Goal: Task Accomplishment & Management: Use online tool/utility

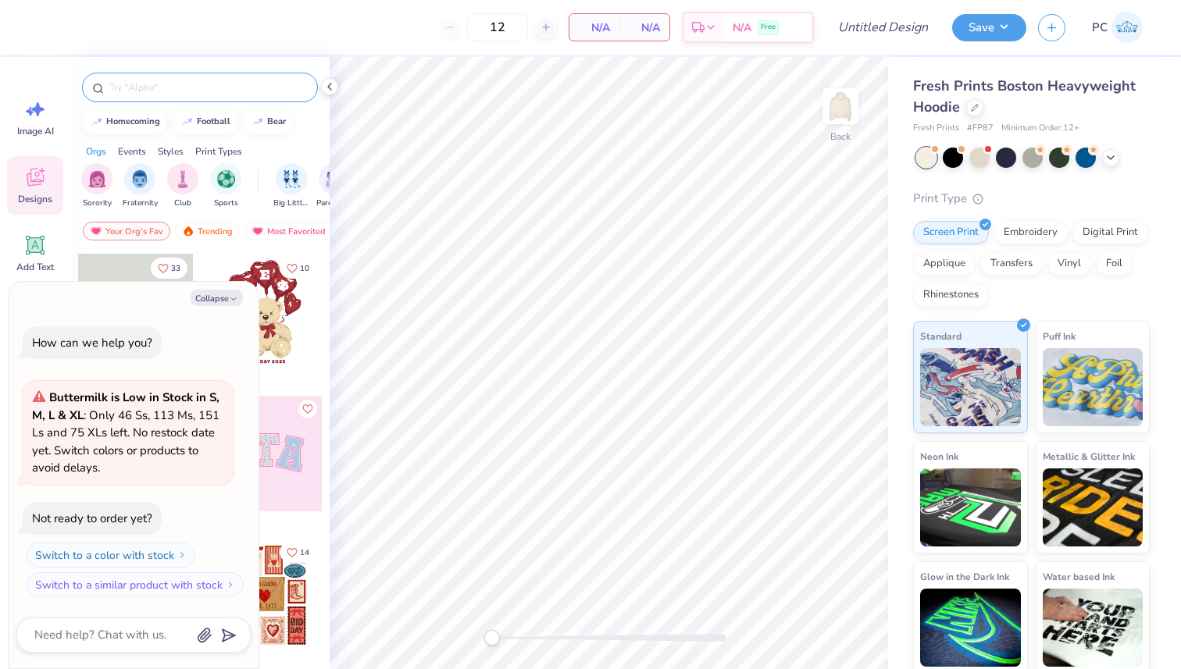
type textarea "x"
click at [182, 94] on input "text" at bounding box center [208, 88] width 200 height 16
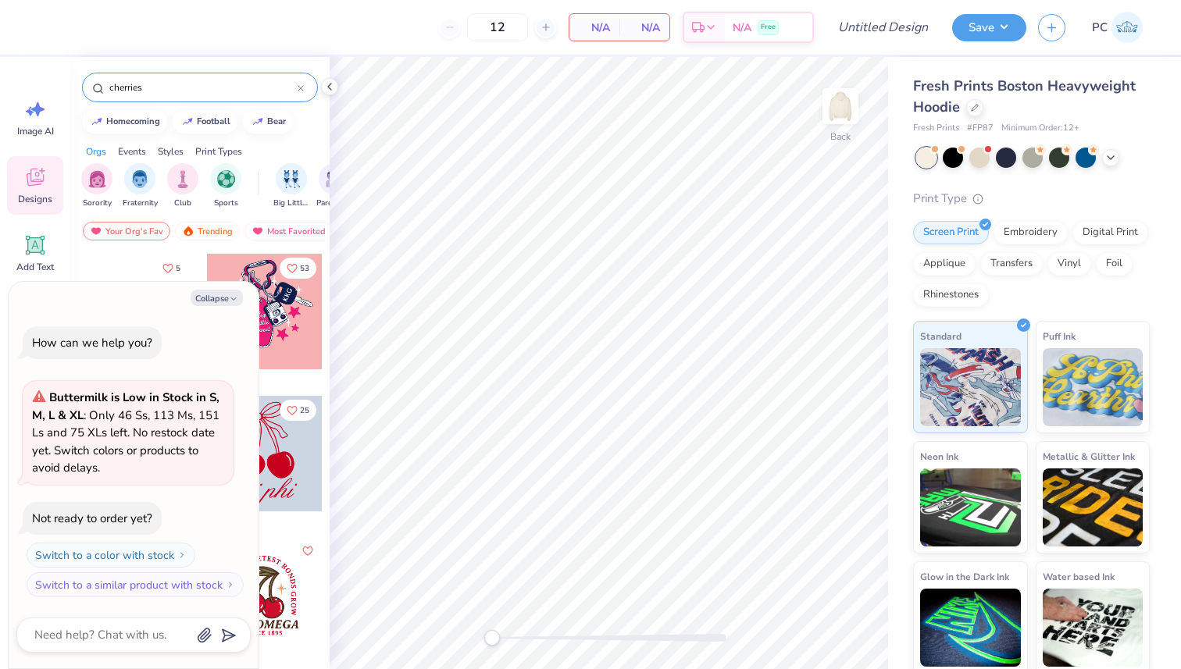
type input "cherries"
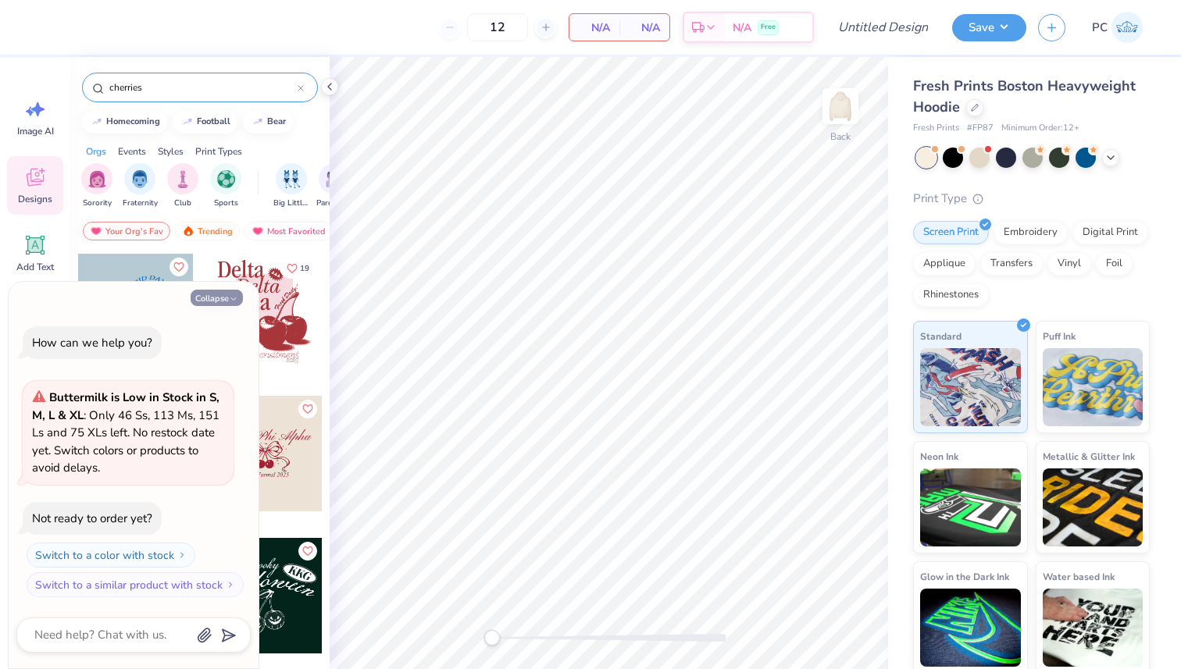
click at [231, 301] on icon "button" at bounding box center [233, 298] width 9 height 9
type textarea "x"
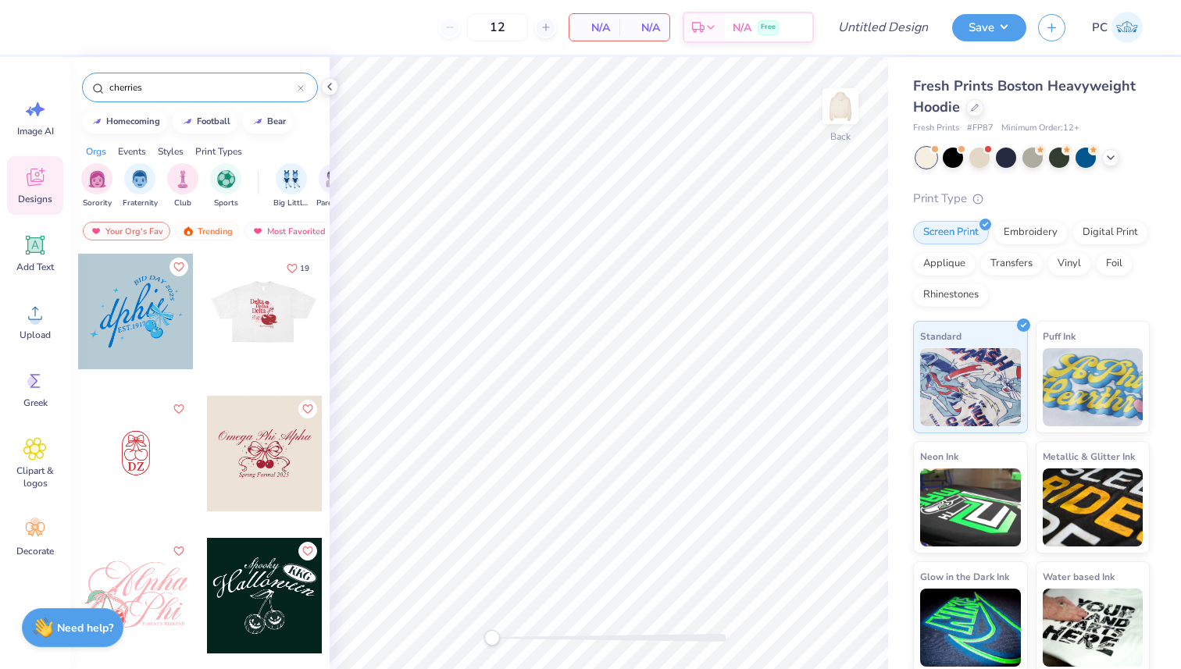
click at [265, 319] on div at bounding box center [264, 312] width 116 height 116
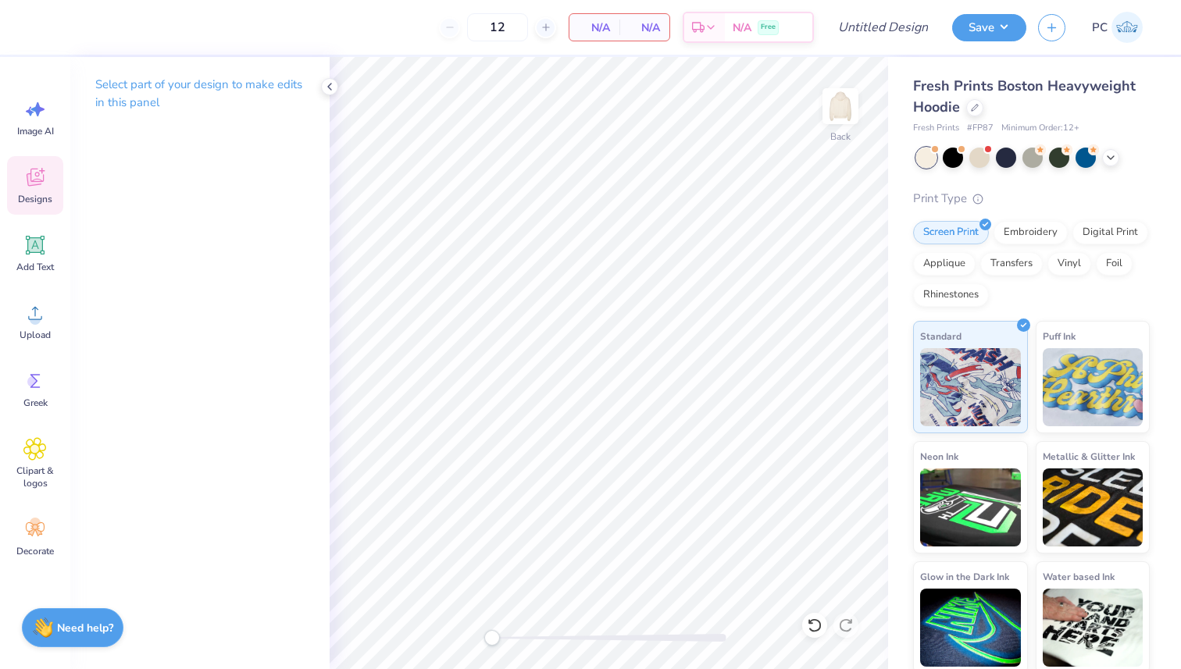
click at [54, 191] on div "Designs" at bounding box center [35, 185] width 56 height 59
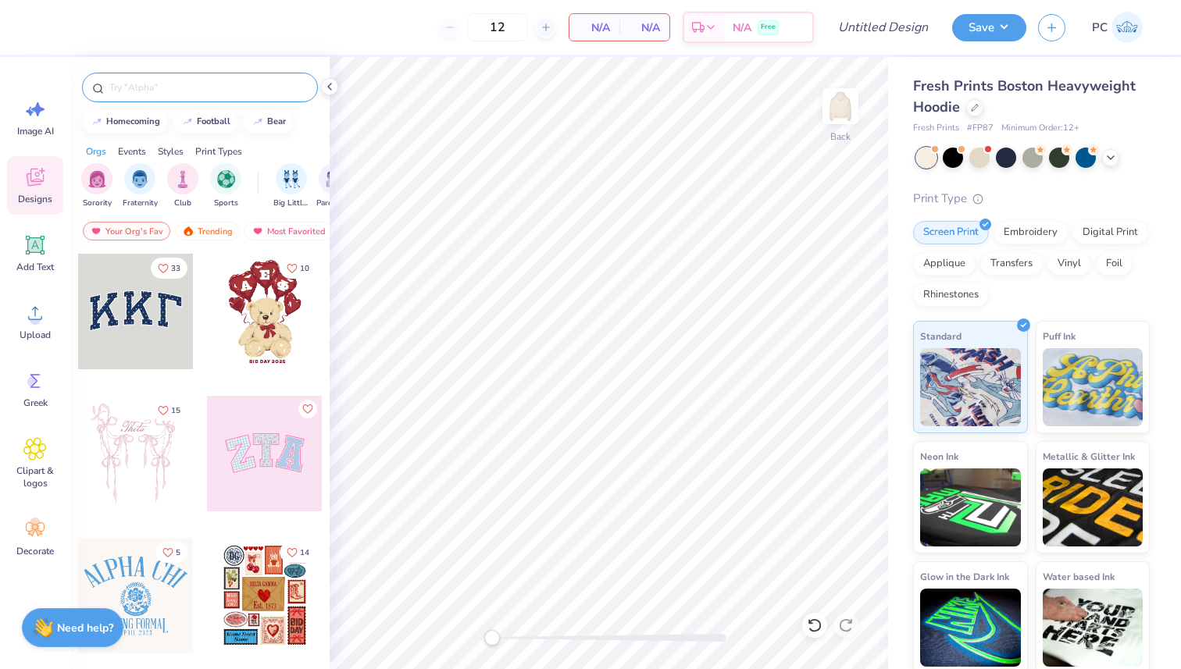
click at [191, 84] on input "text" at bounding box center [208, 88] width 200 height 16
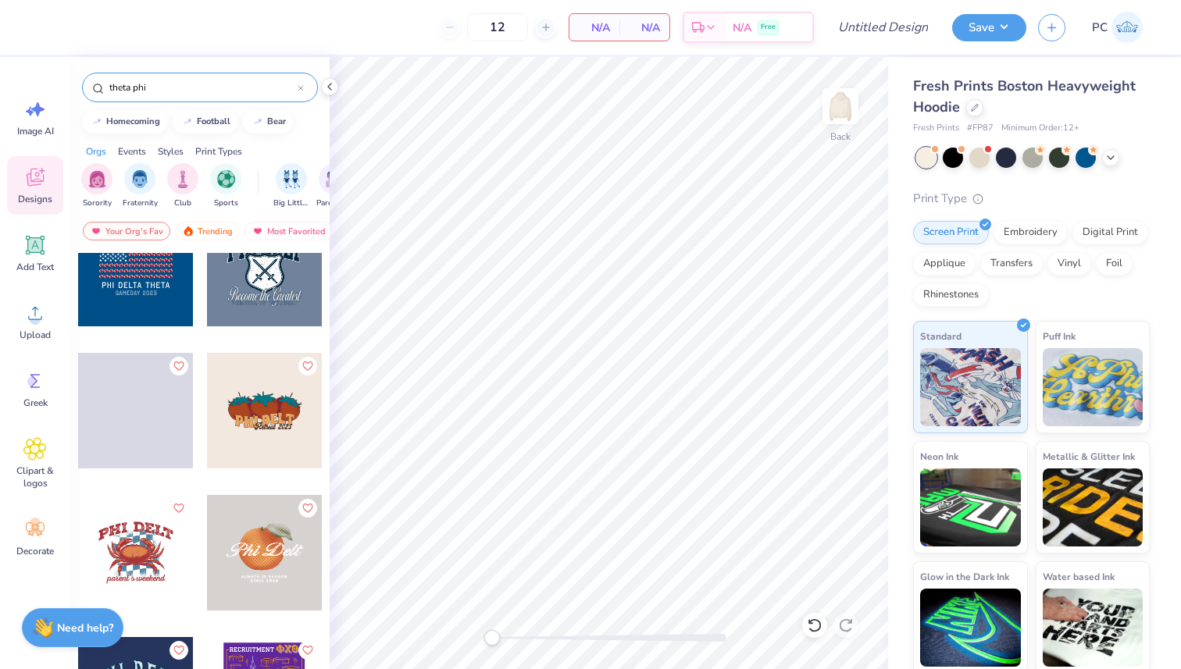
scroll to position [2700, 0]
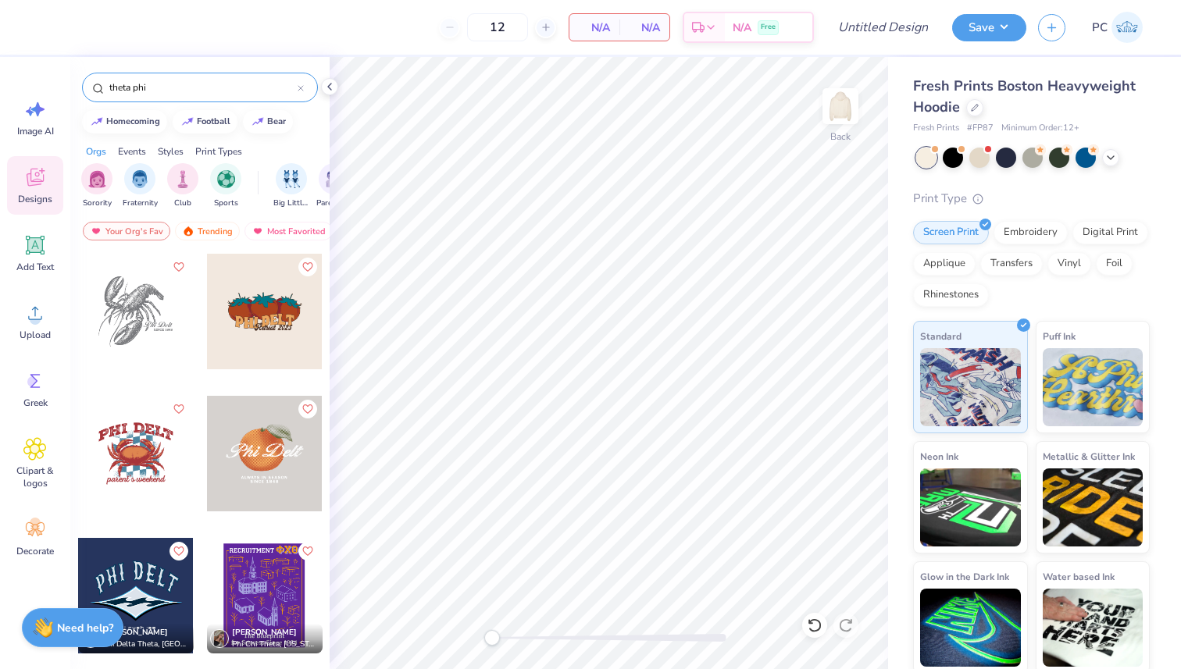
click at [183, 87] on input "theta phi" at bounding box center [203, 88] width 190 height 16
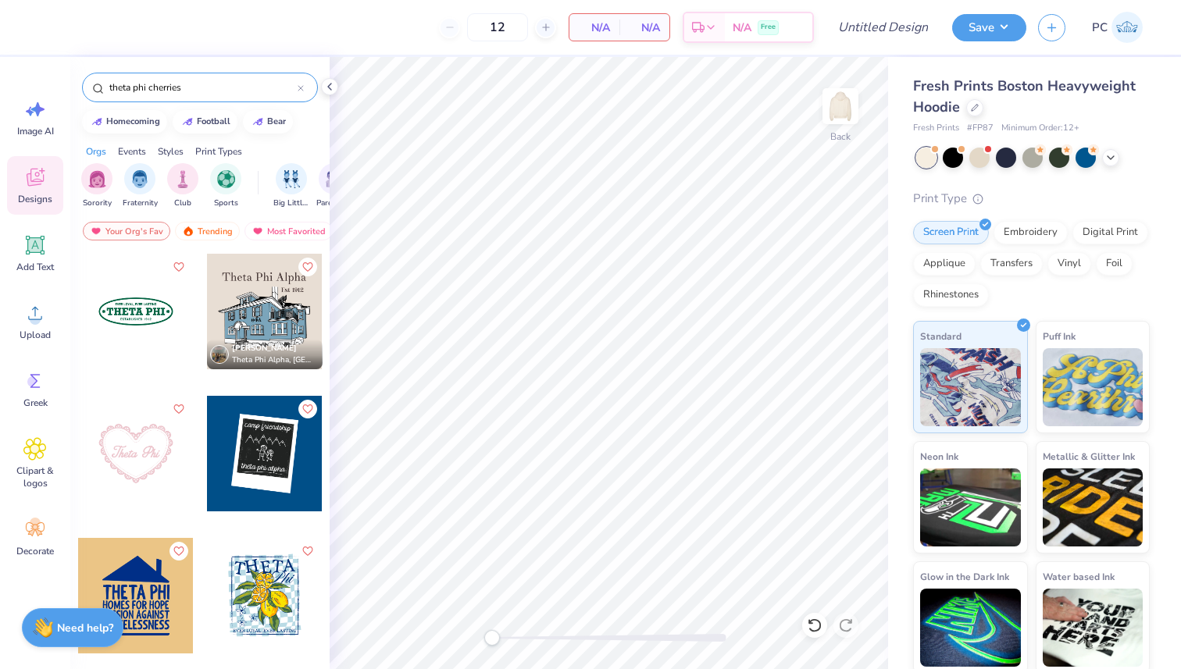
type input "theta phi cherries"
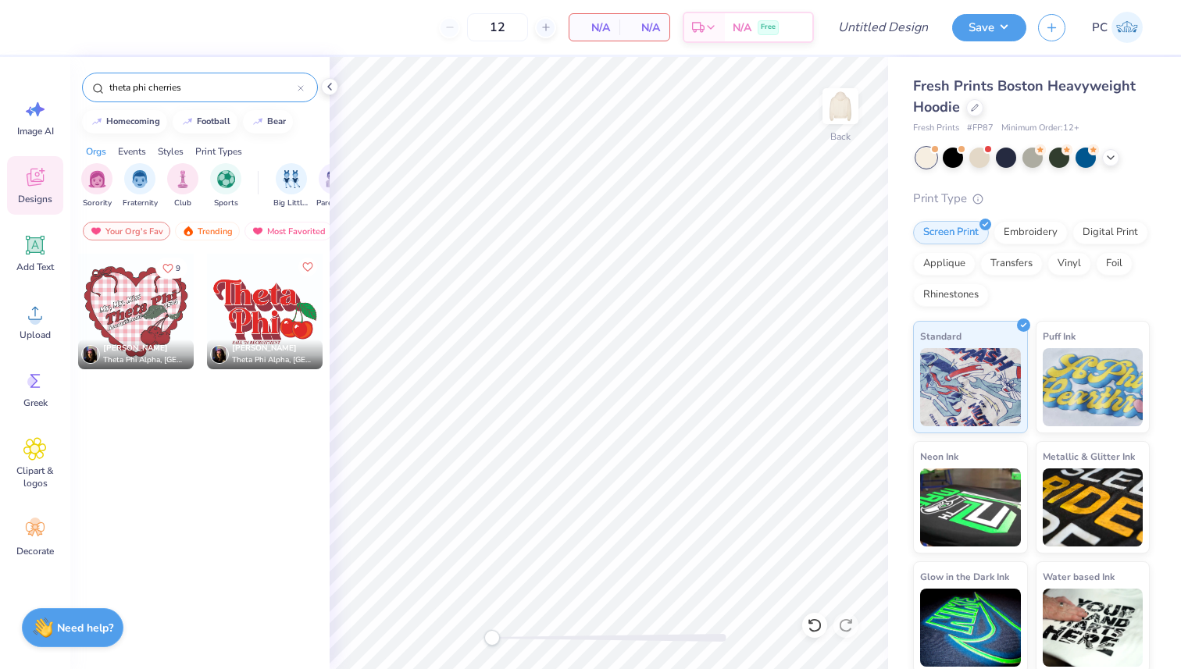
click at [261, 308] on div at bounding box center [265, 312] width 116 height 116
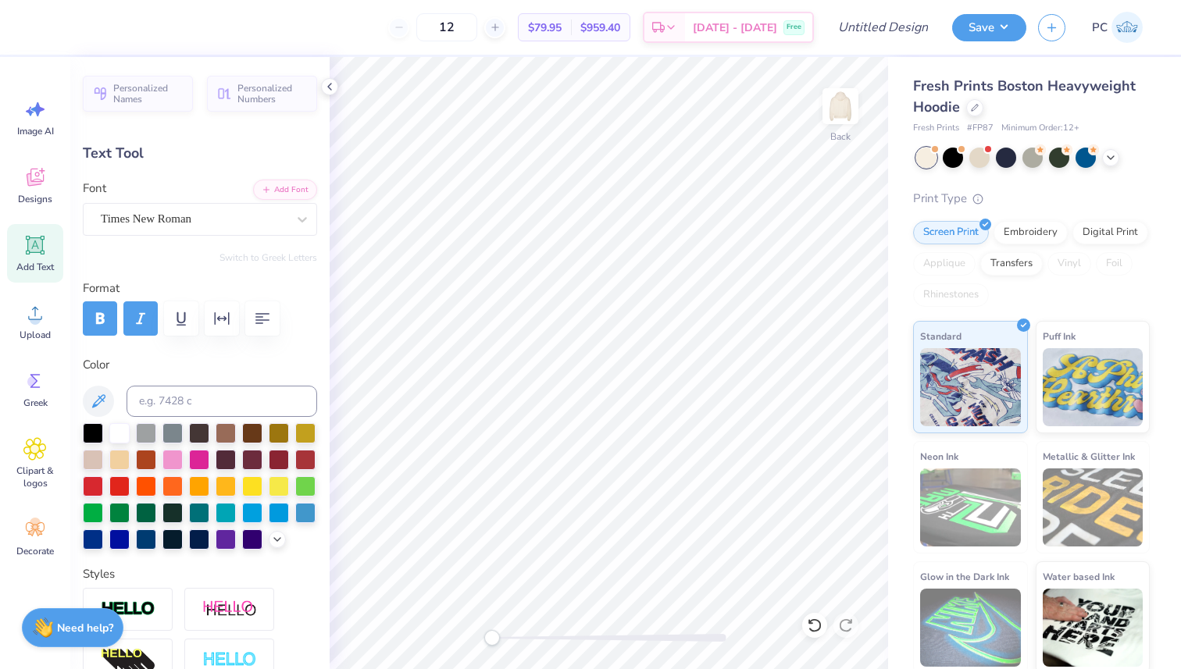
type input "7.11"
type input "4.32"
type input "6.84"
type input "6.44"
type input "0.41"
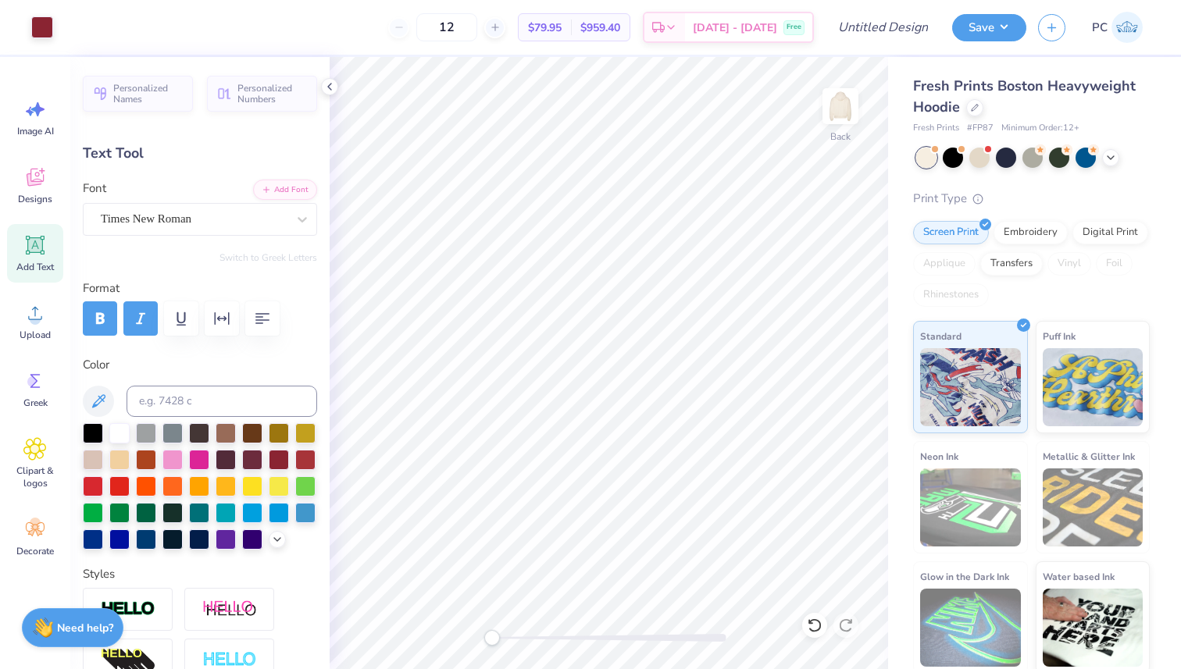
type input "11.16"
type textarea "F"
type textarea "EST. 1912"
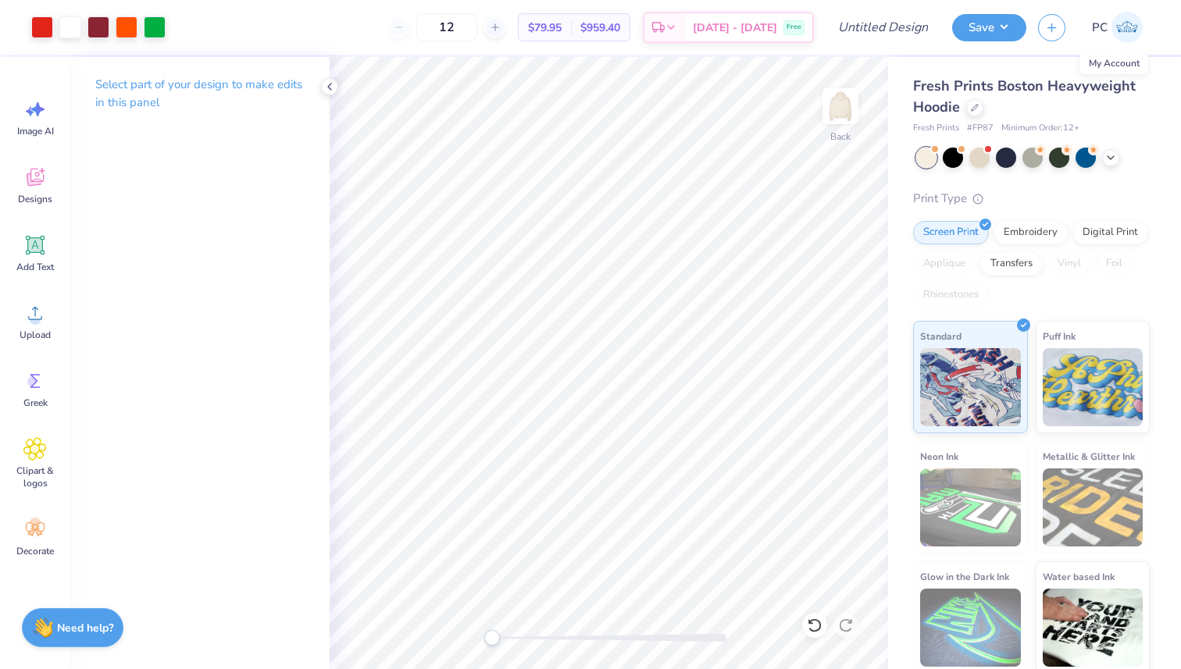
click at [1127, 22] on img at bounding box center [1126, 27] width 31 height 31
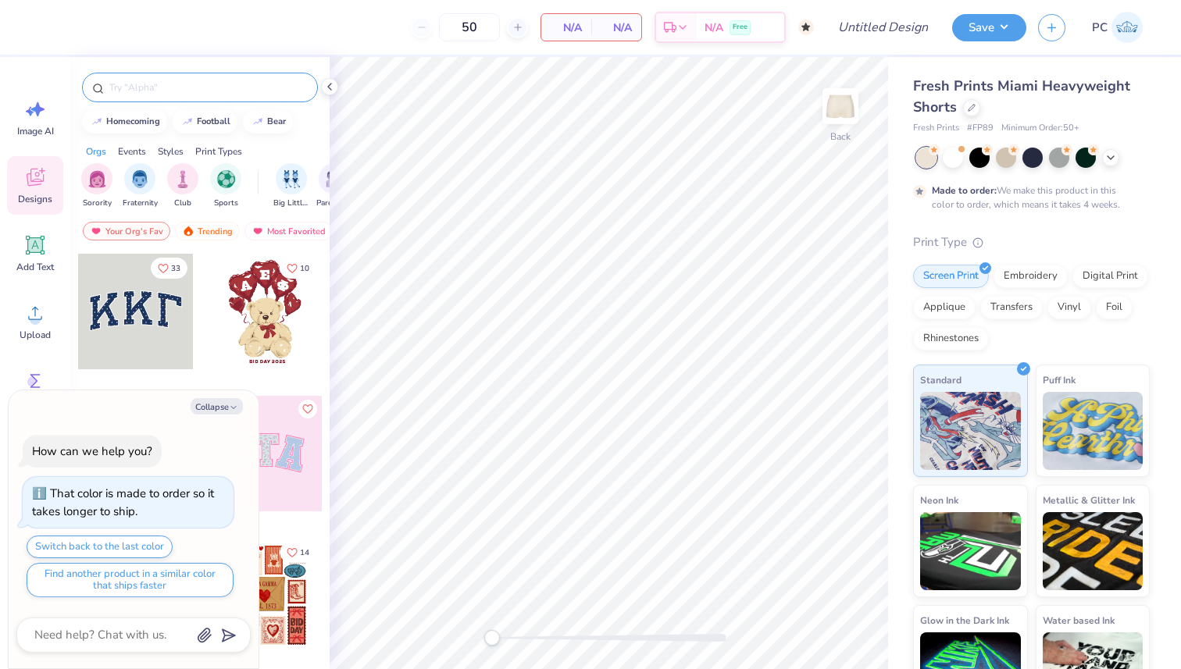
click at [244, 97] on div at bounding box center [200, 88] width 236 height 30
type textarea "x"
click at [241, 84] on input "text" at bounding box center [208, 88] width 200 height 16
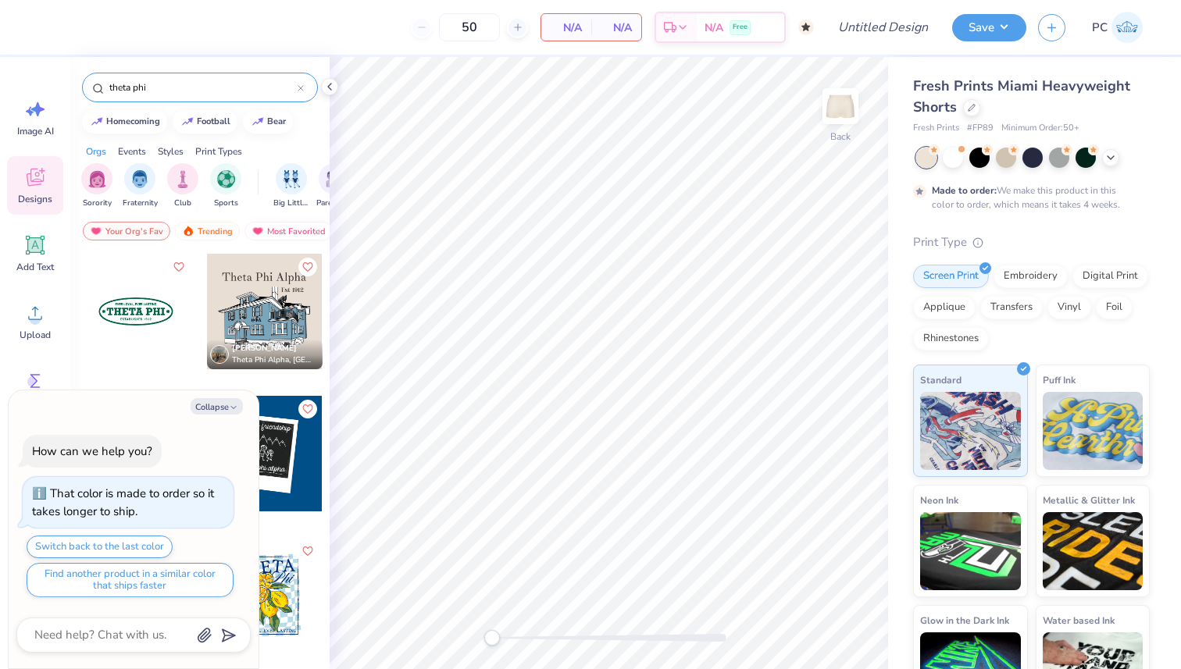
type input "theta phi"
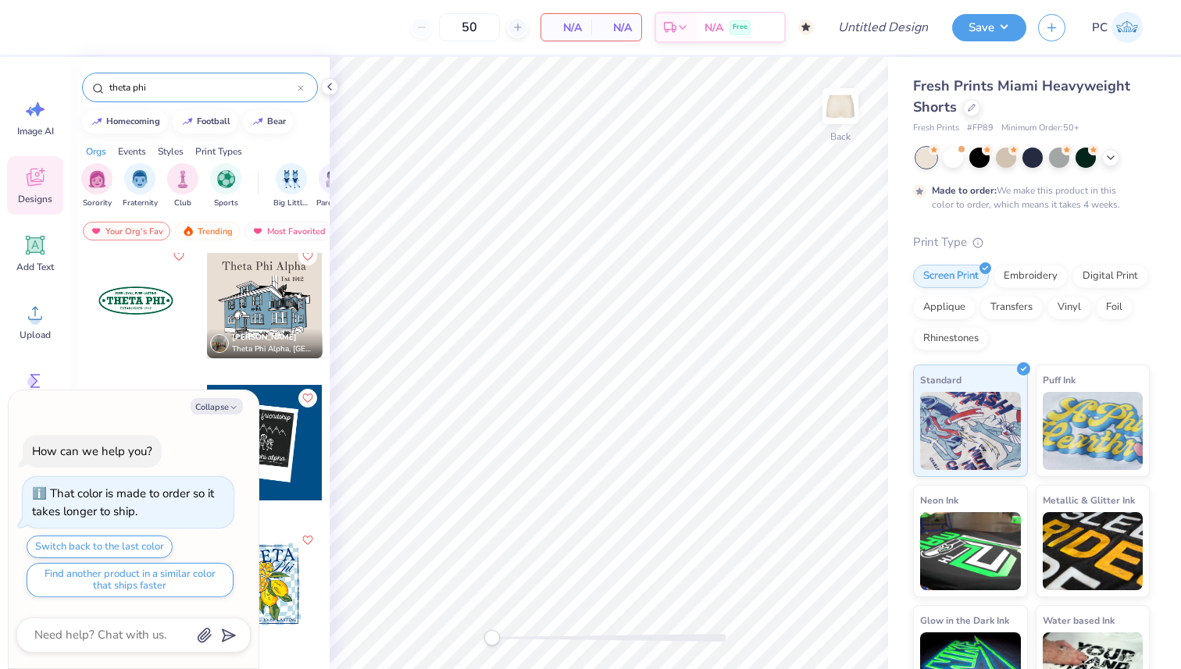
scroll to position [31, 0]
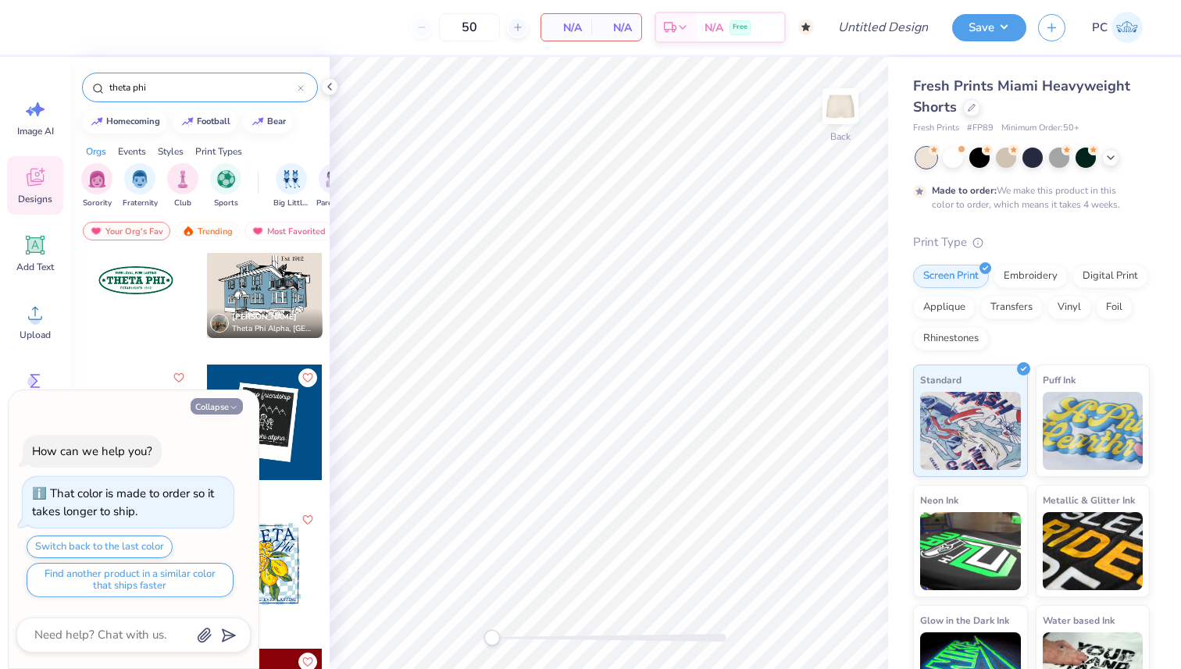
click at [215, 409] on button "Collapse" at bounding box center [217, 406] width 52 height 16
type textarea "x"
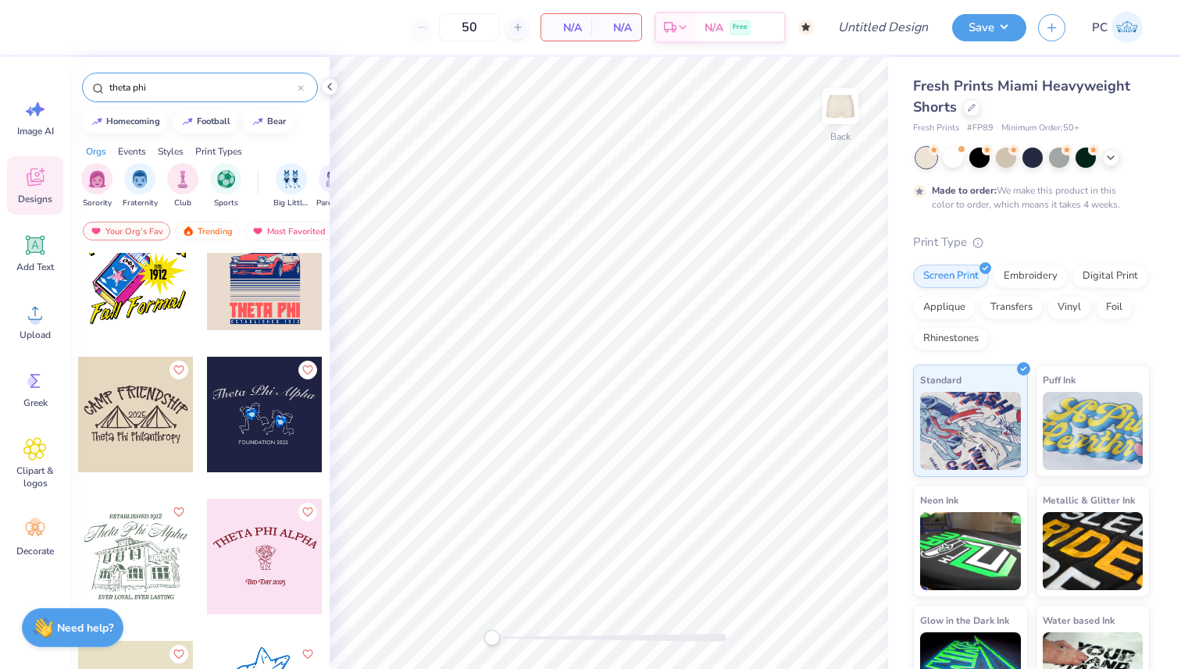
scroll to position [590, 0]
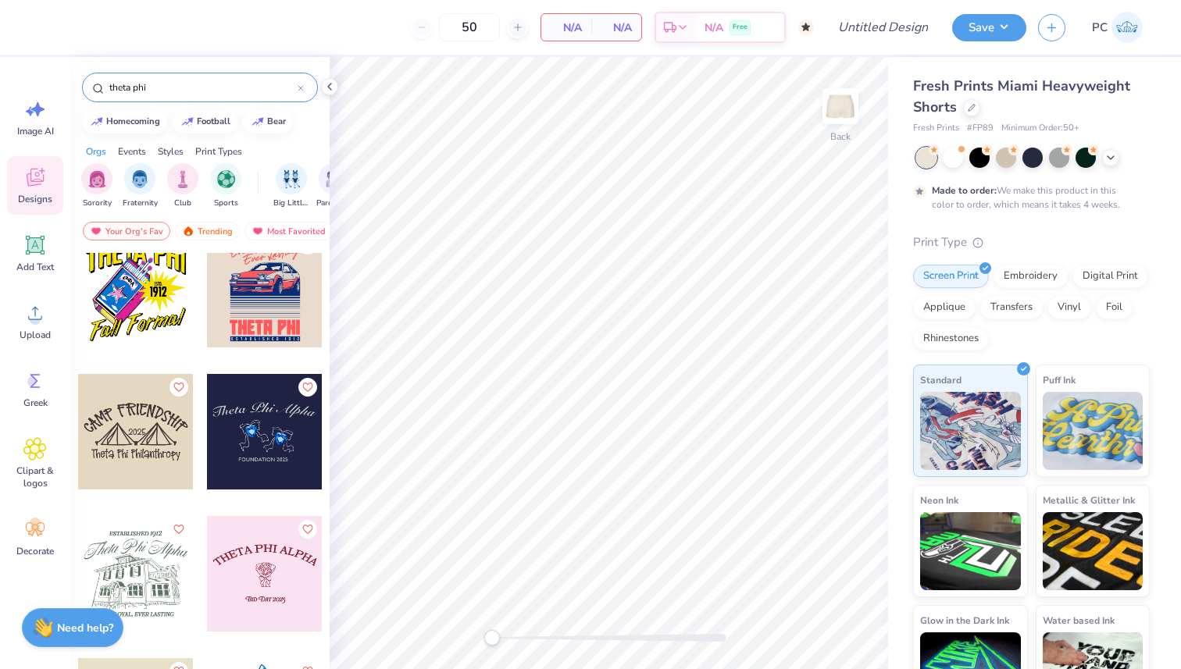
drag, startPoint x: 166, startPoint y: 90, endPoint x: 89, endPoint y: 75, distance: 77.9
click at [89, 76] on div "theta phi" at bounding box center [200, 88] width 236 height 30
type input "cherries"
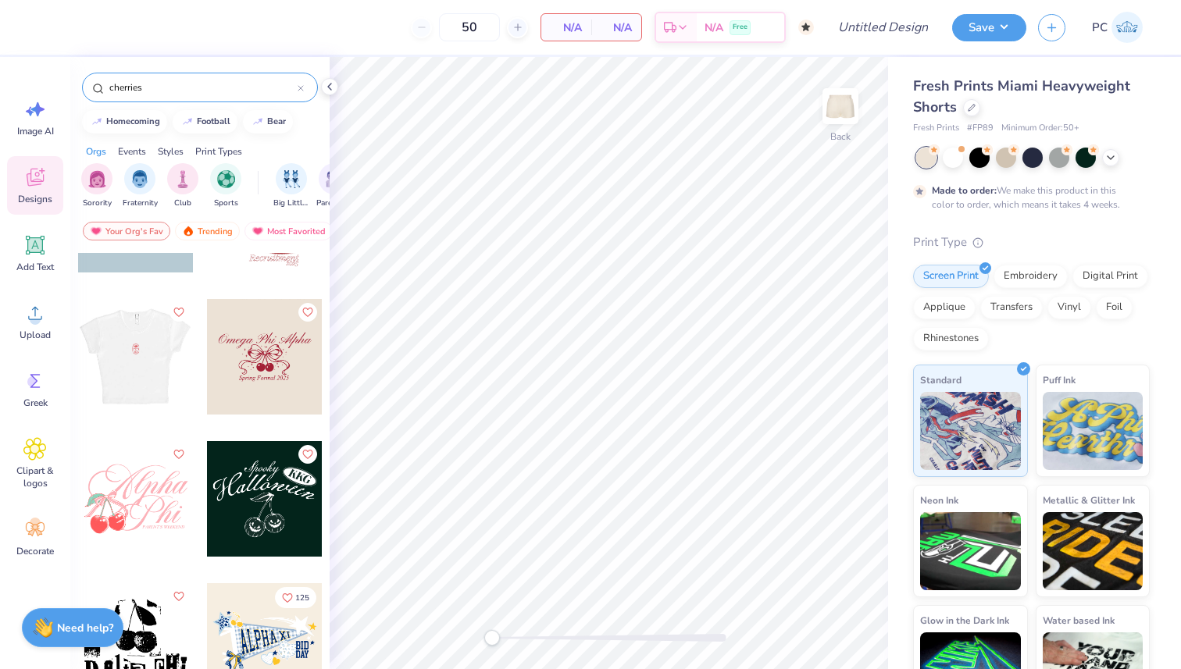
scroll to position [115, 0]
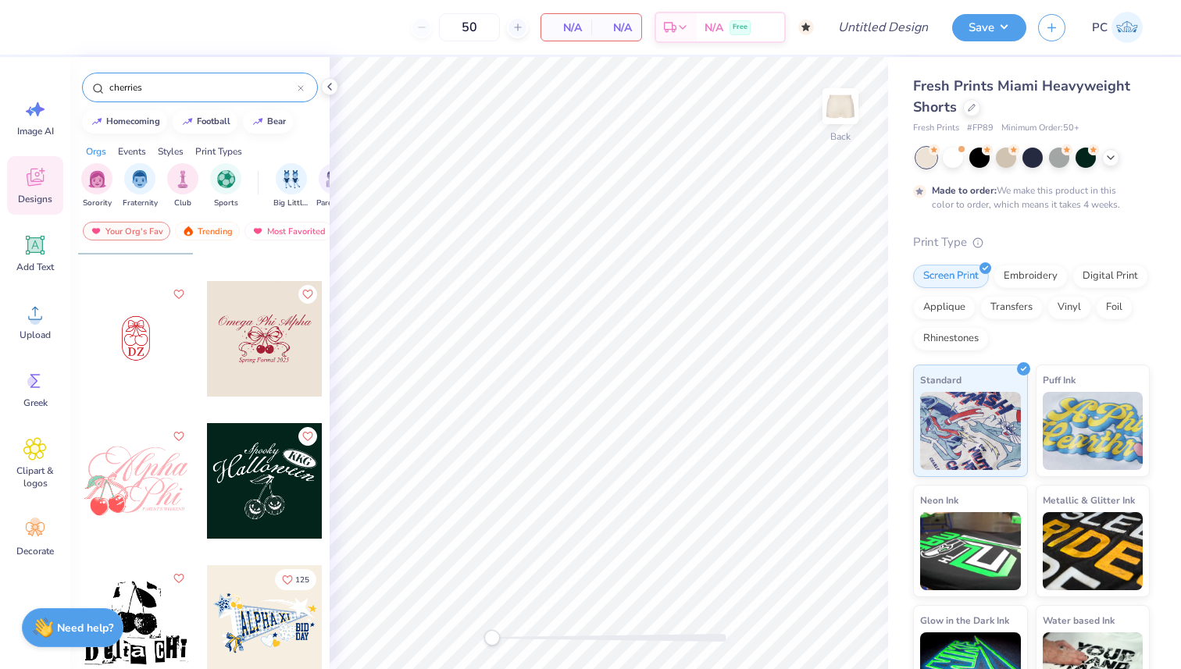
click at [161, 504] on div at bounding box center [136, 481] width 116 height 116
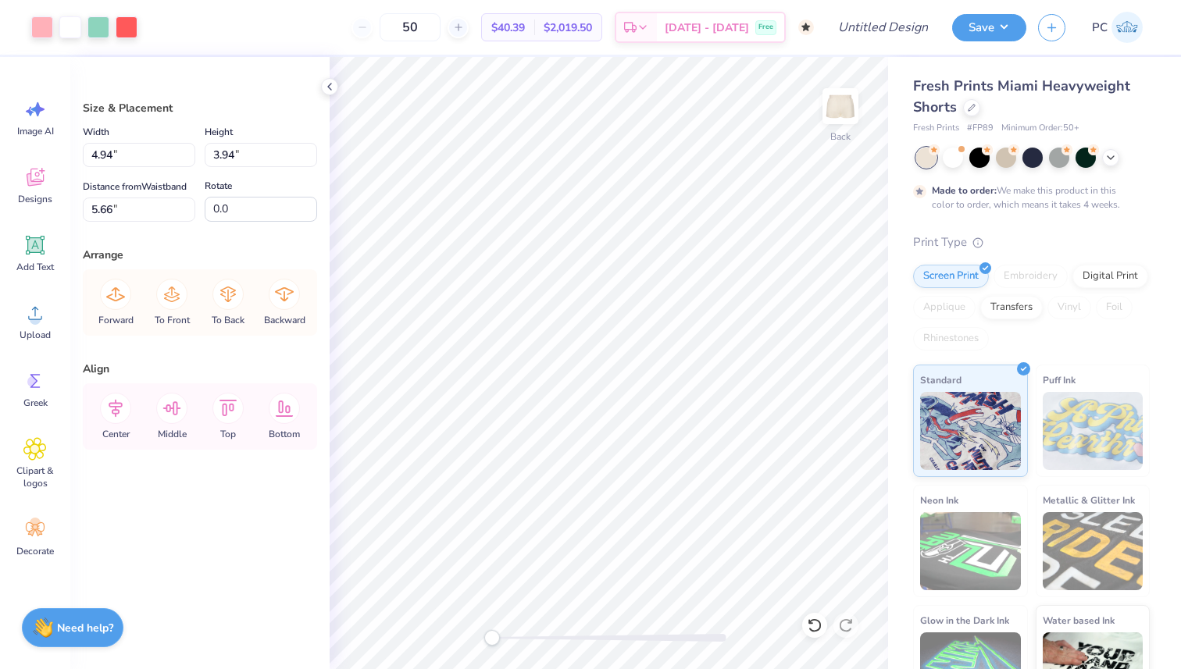
type input "5.72"
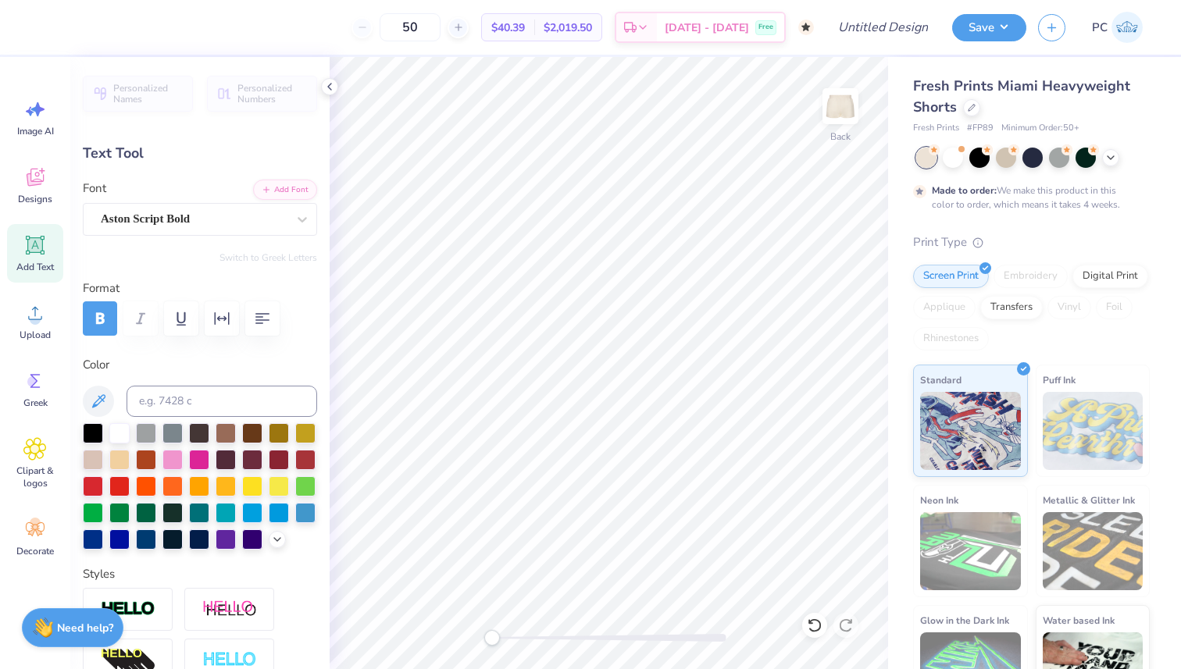
type textarea "Theta"
type input "2.10"
type input "0.16"
type input "9.19"
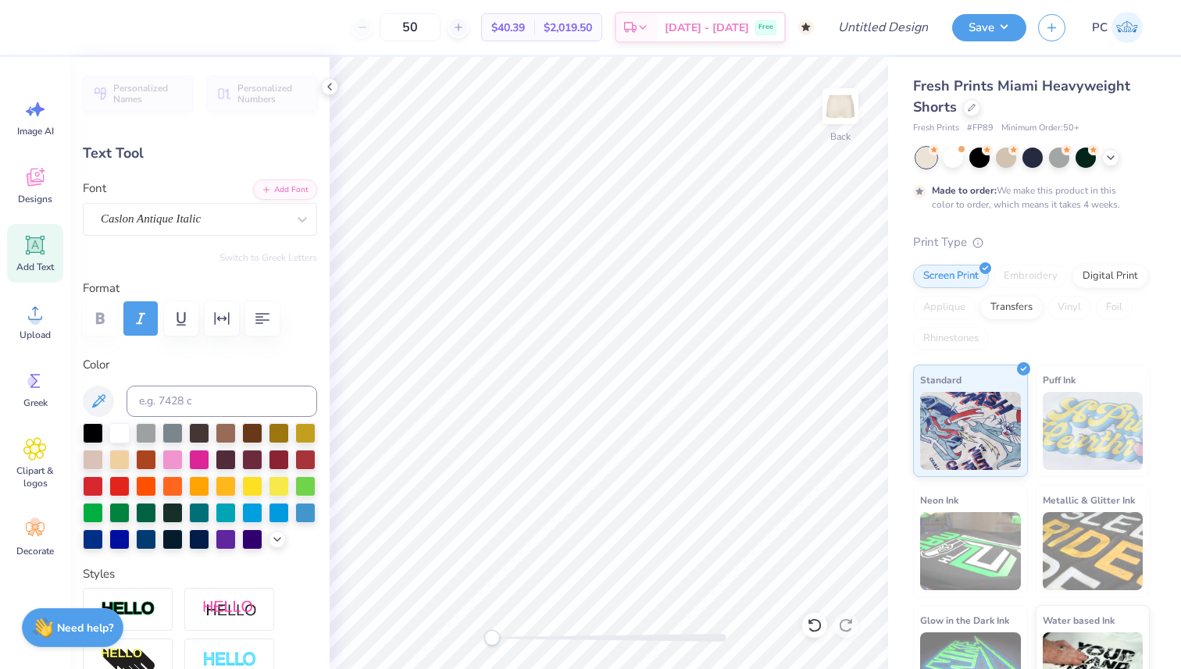
type textarea "P"
type textarea "E"
type textarea "Est. 1912"
click at [634, 636] on div at bounding box center [609, 638] width 234 height 8
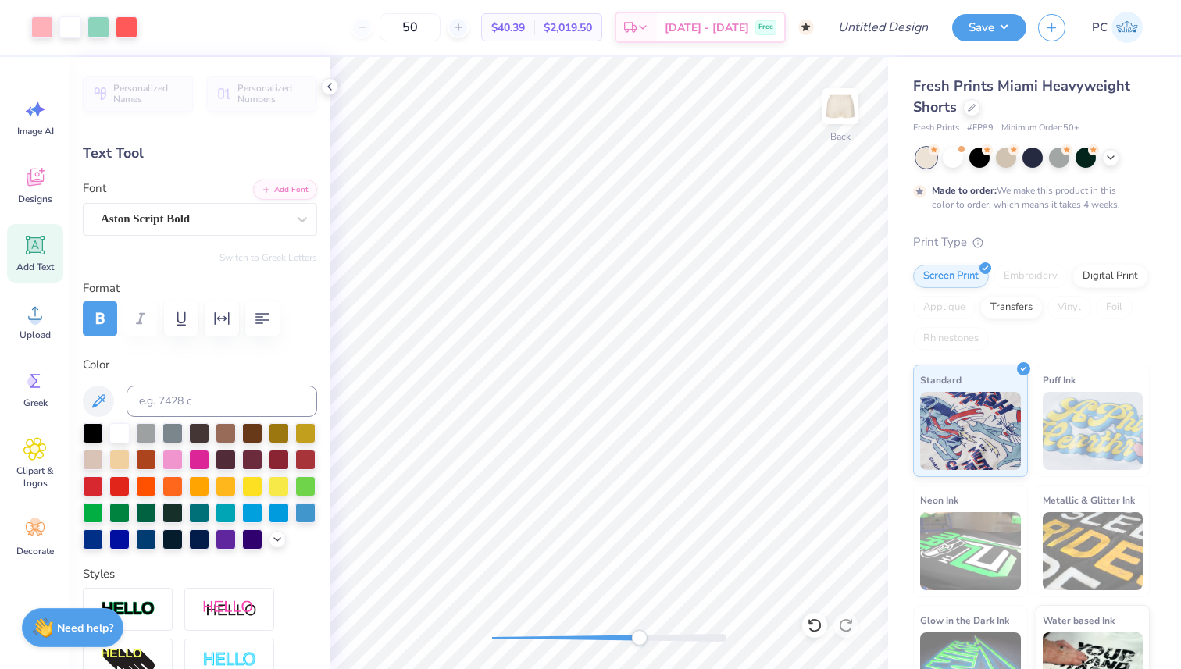
type input "3.32"
type input "1.77"
type input "7.69"
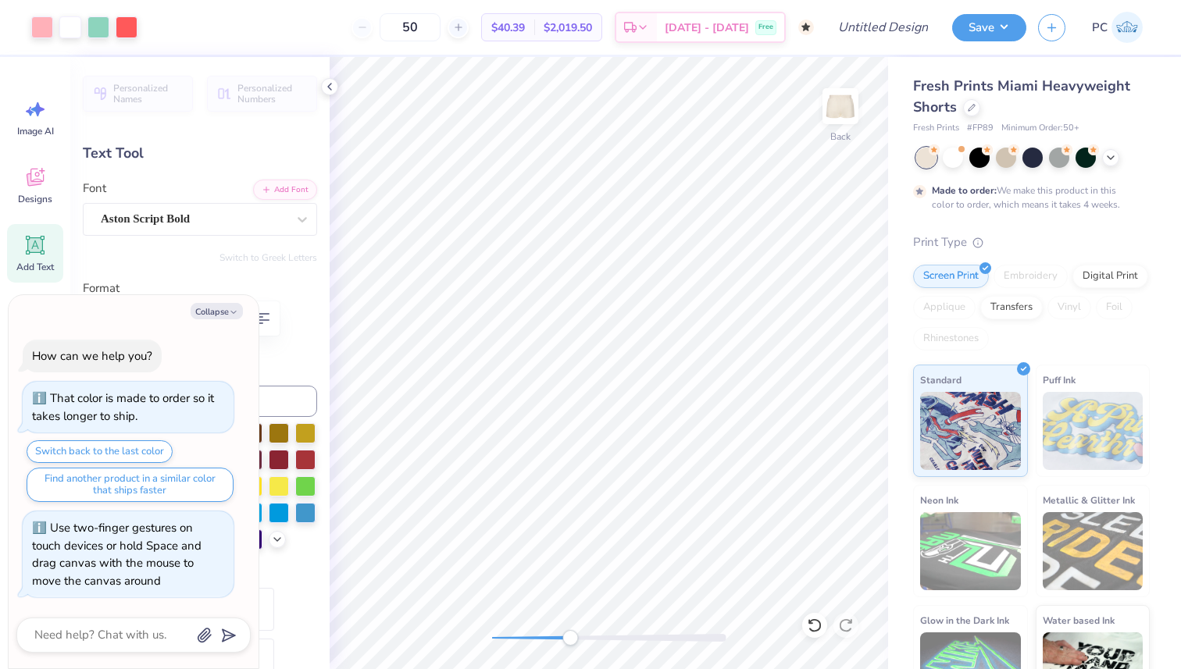
click at [452, 637] on div "Back" at bounding box center [608, 363] width 558 height 612
click at [441, 625] on div "Back" at bounding box center [608, 363] width 558 height 612
click at [325, 89] on icon at bounding box center [329, 86] width 12 height 12
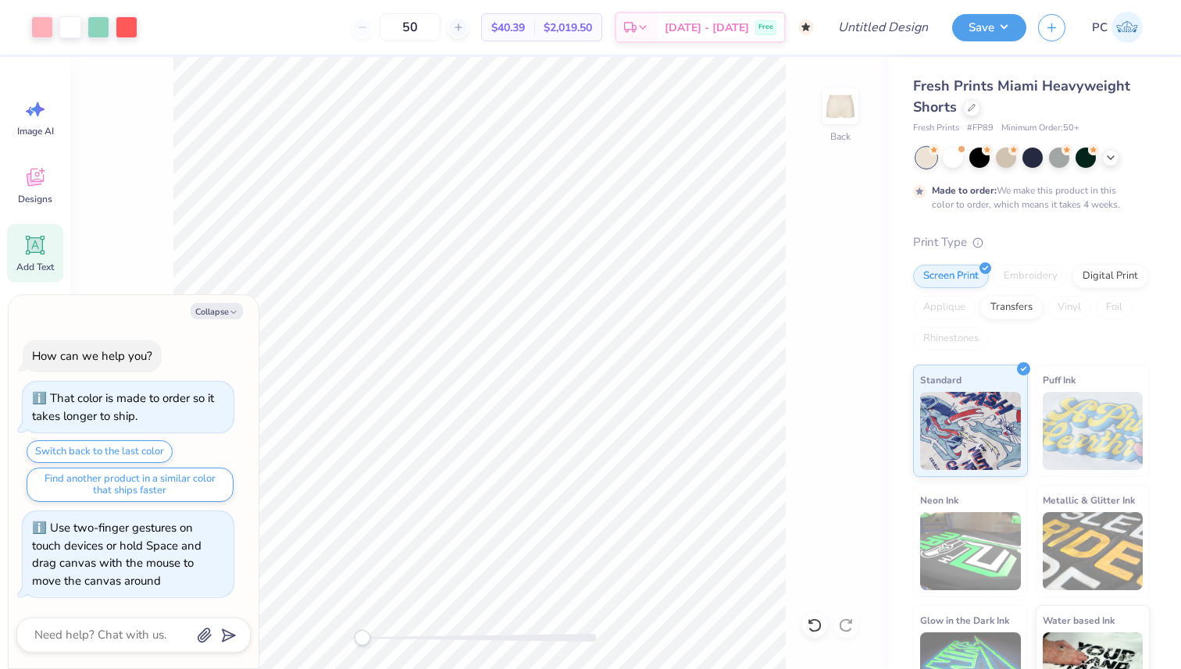
click at [209, 301] on div "Collapse How can we help you? That color is made to order so it takes longer to…" at bounding box center [134, 482] width 250 height 374
click at [212, 312] on button "Collapse" at bounding box center [217, 311] width 52 height 16
type textarea "x"
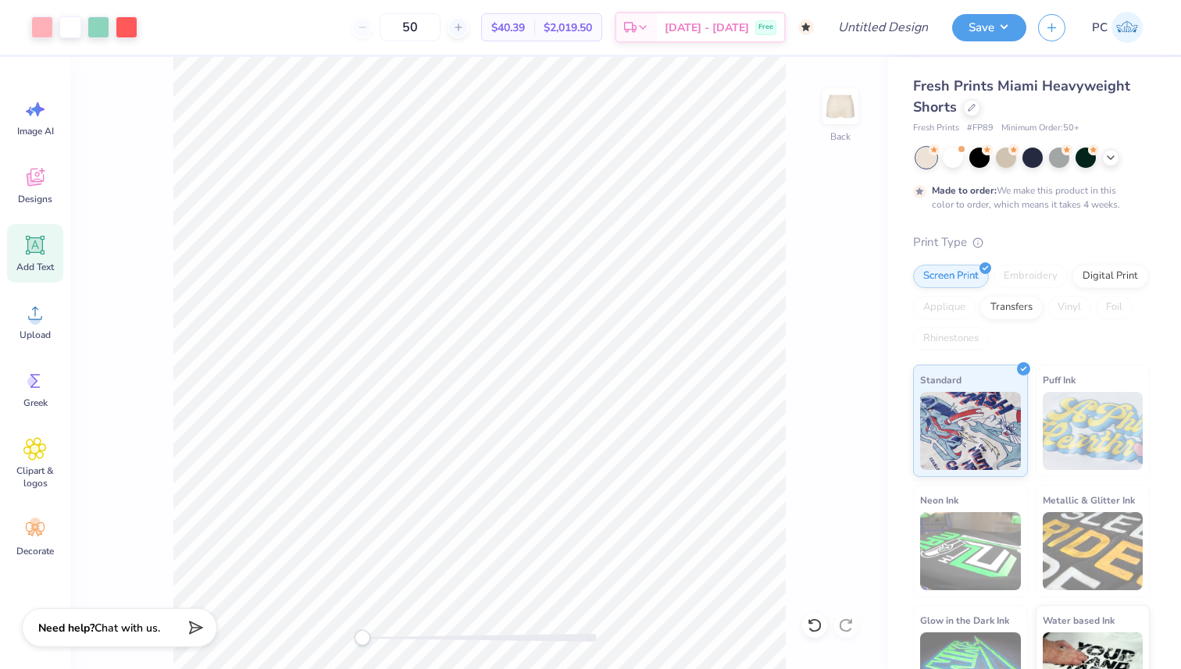
click at [1132, 32] on img at bounding box center [1126, 27] width 31 height 31
